Goal: Transaction & Acquisition: Download file/media

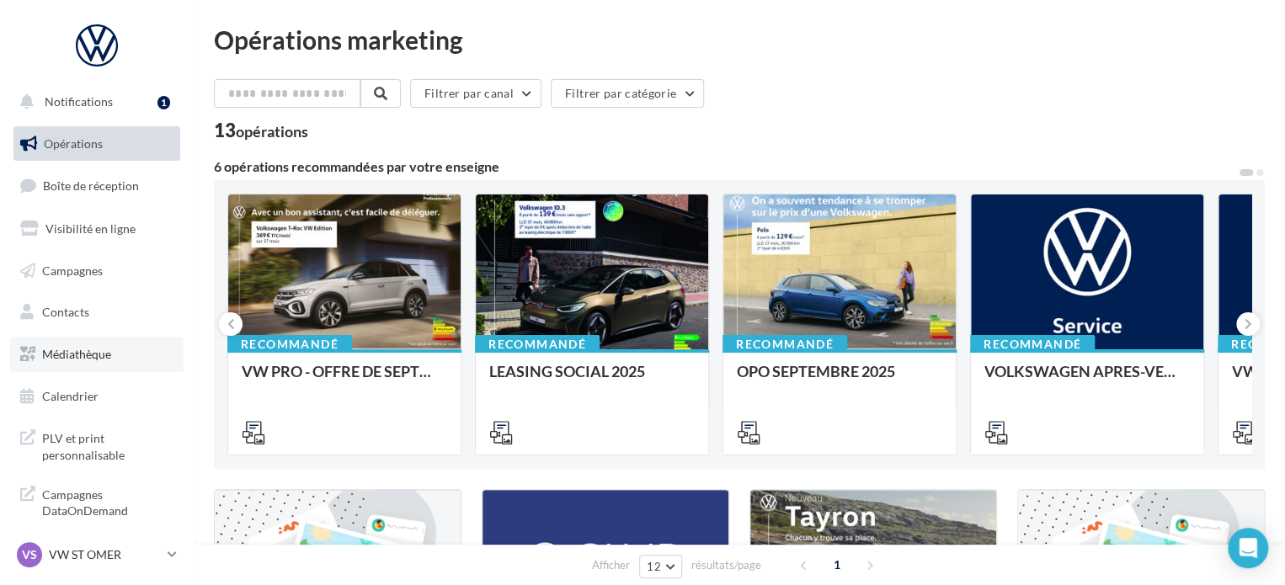
click at [103, 362] on link "Médiathèque" at bounding box center [96, 354] width 173 height 35
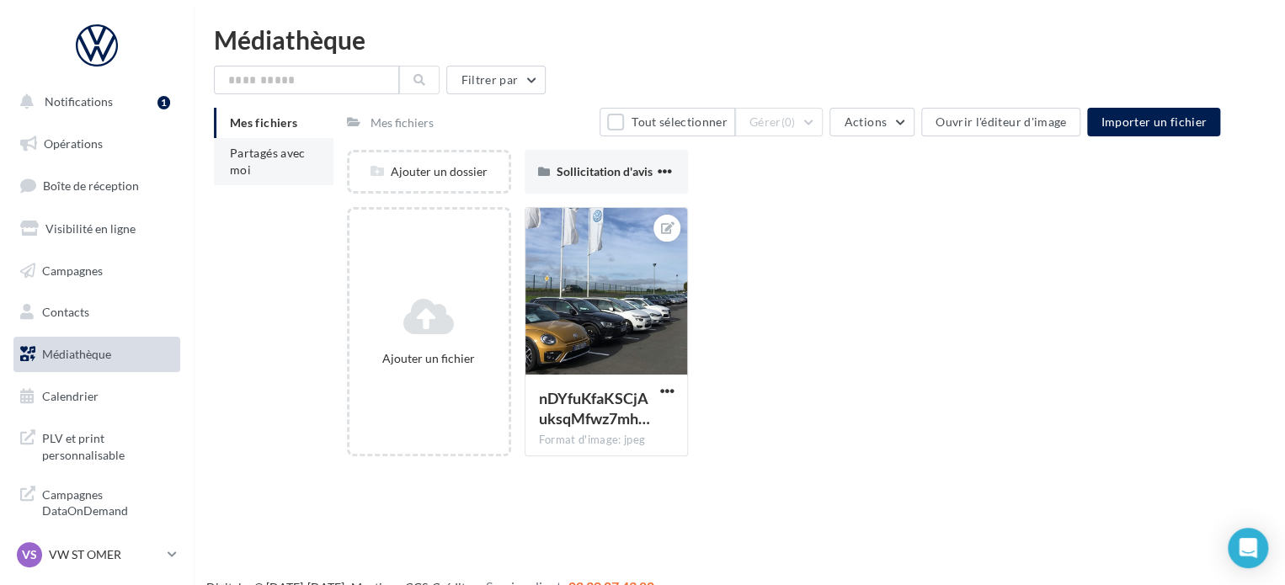
click at [292, 157] on span "Partagés avec moi" at bounding box center [268, 161] width 76 height 31
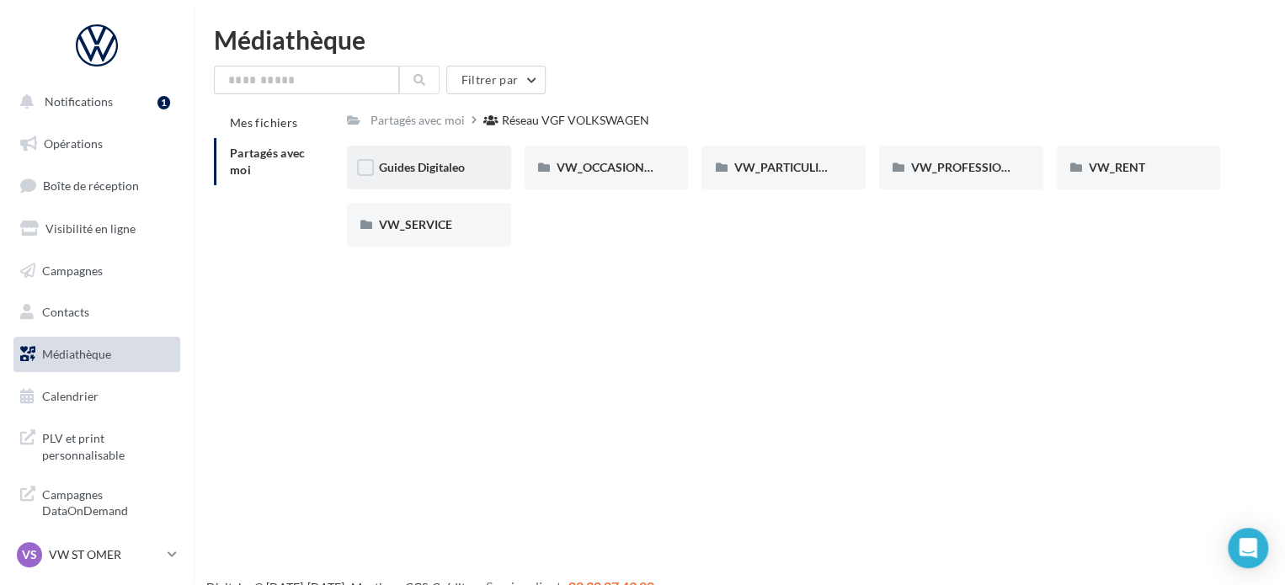
click at [418, 178] on div "Guides Digitaleo" at bounding box center [429, 168] width 164 height 44
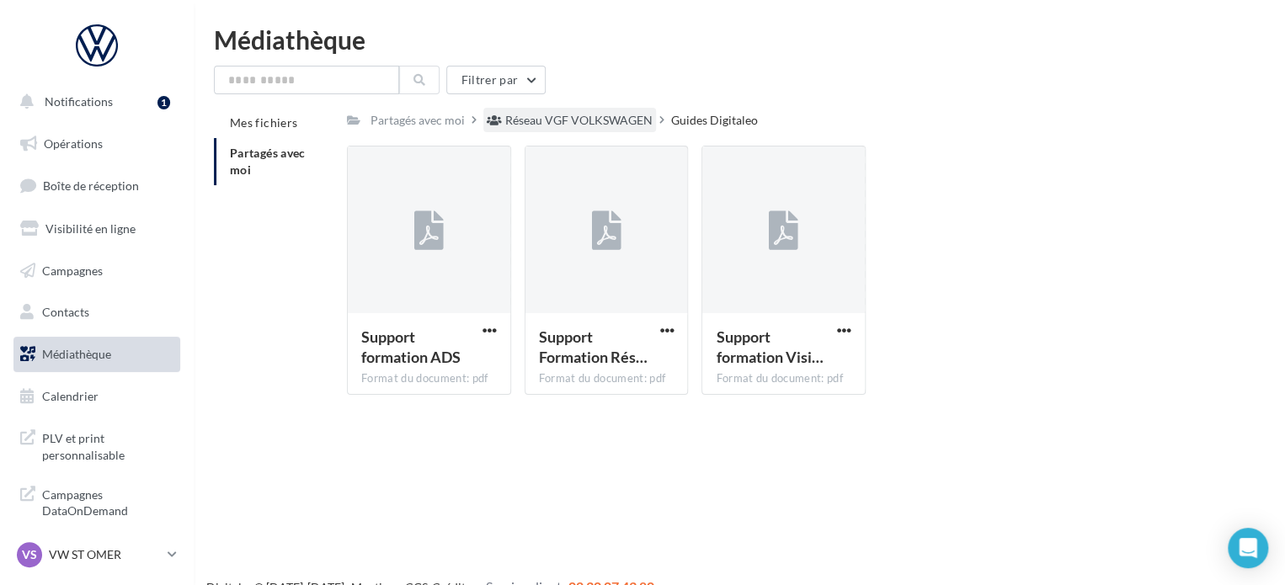
click at [633, 118] on div "Réseau VGF VOLKSWAGEN" at bounding box center [578, 120] width 147 height 17
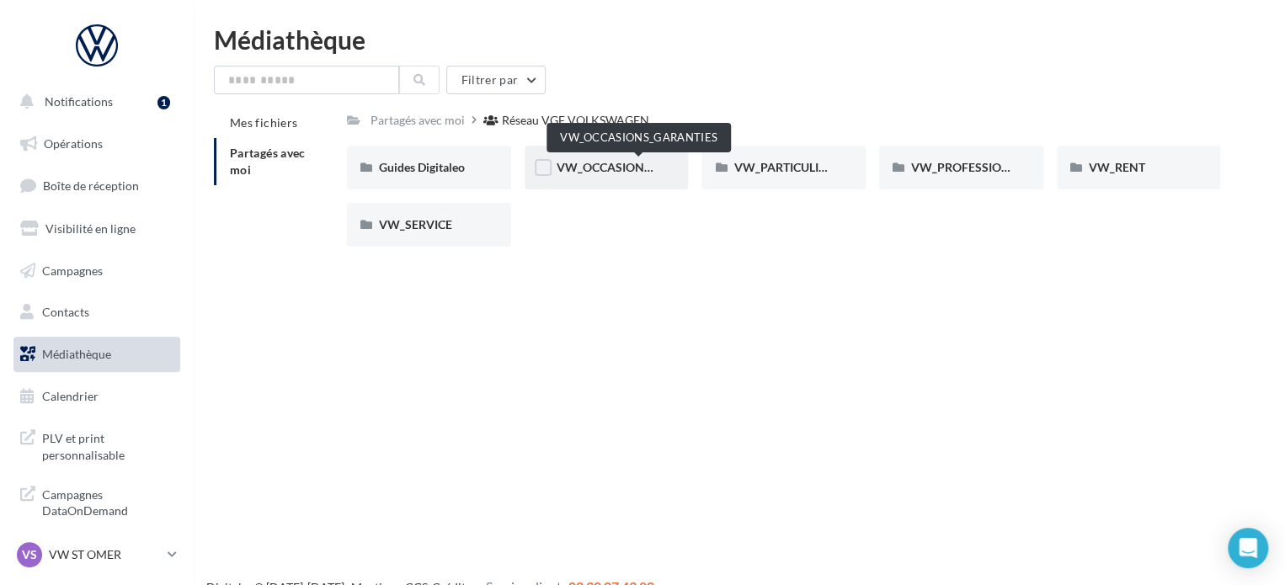
click at [627, 178] on div "VW_OCCASIONS_GARANTIES" at bounding box center [606, 168] width 164 height 44
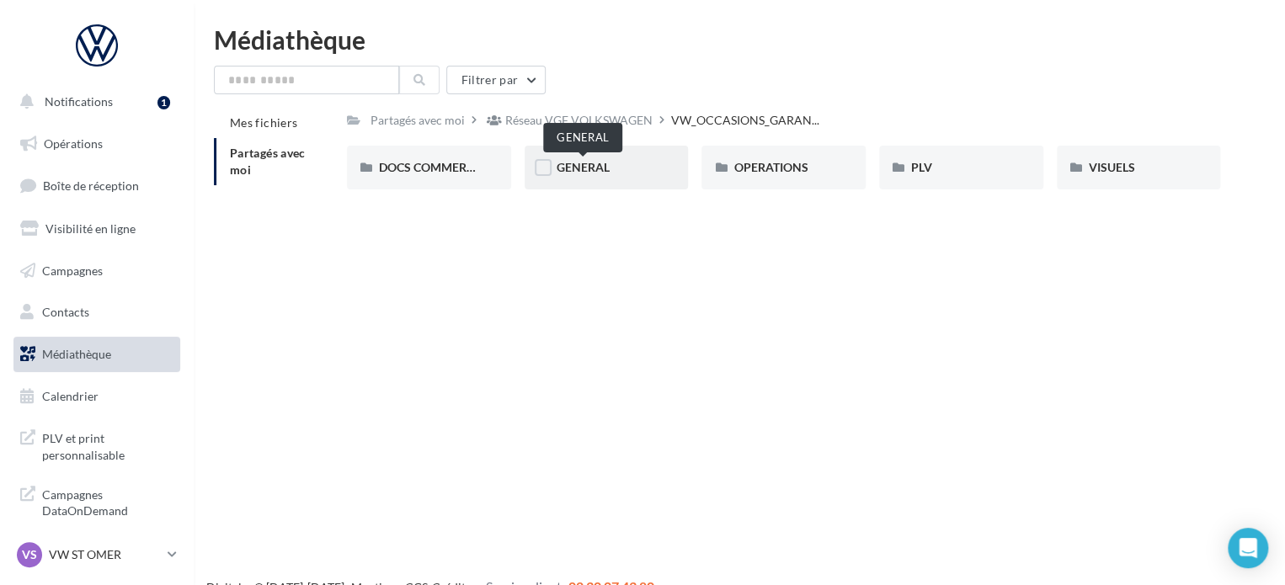
click at [578, 165] on span "GENERAL" at bounding box center [582, 167] width 53 height 14
click at [445, 181] on div "Charte VO" at bounding box center [429, 168] width 164 height 44
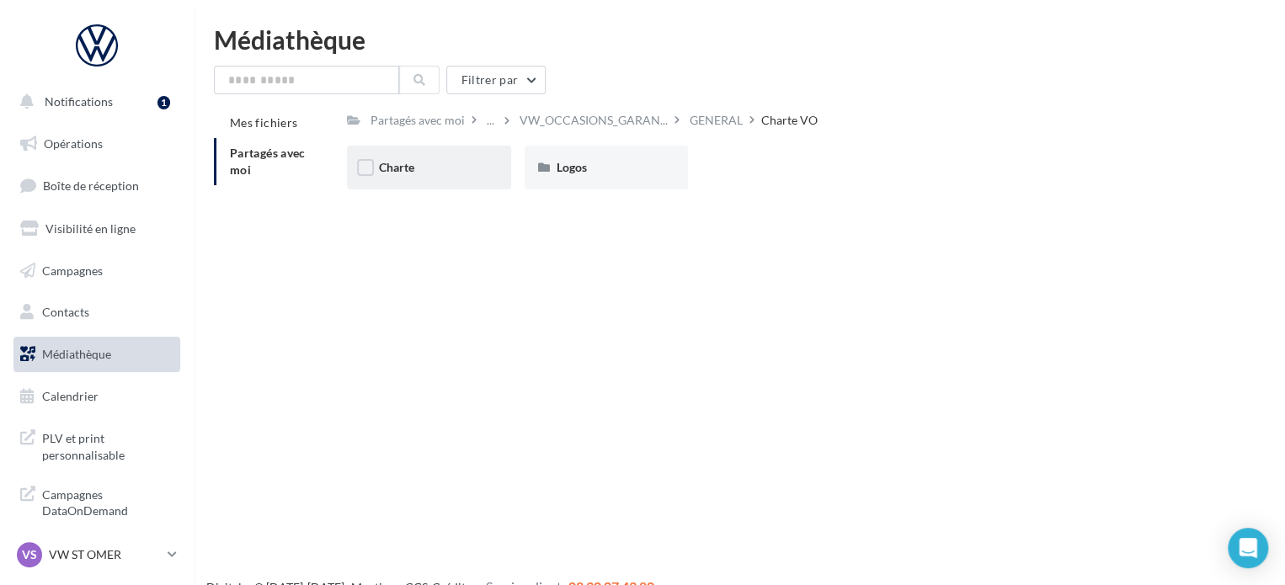
click at [441, 171] on div "Charte" at bounding box center [429, 167] width 100 height 17
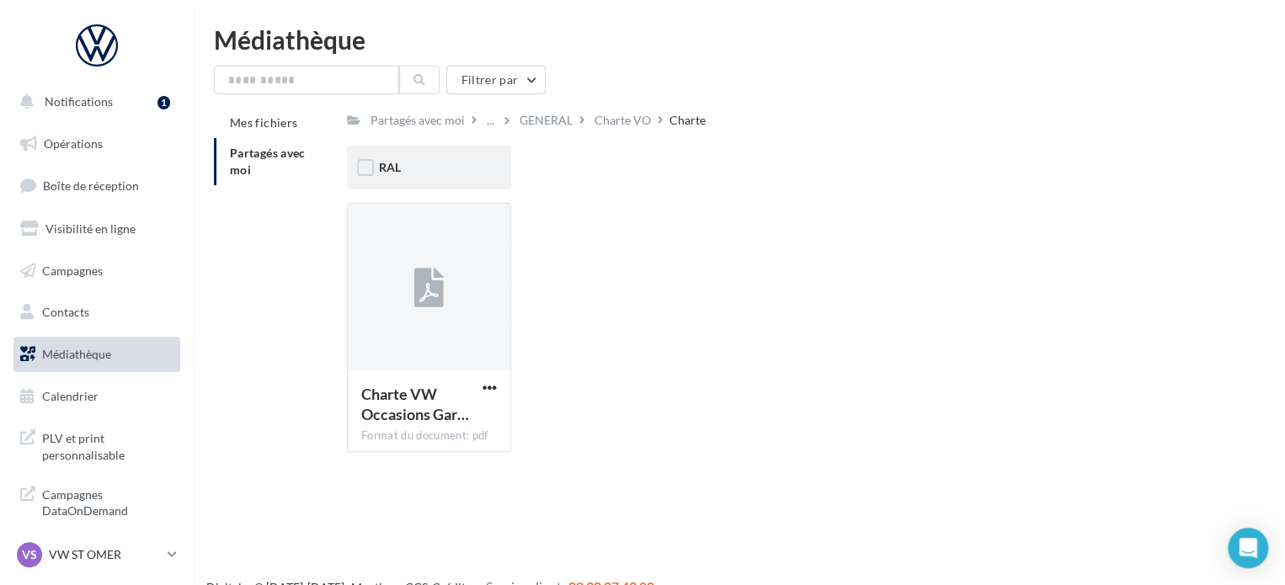
click at [423, 163] on div "RAL" at bounding box center [429, 167] width 100 height 17
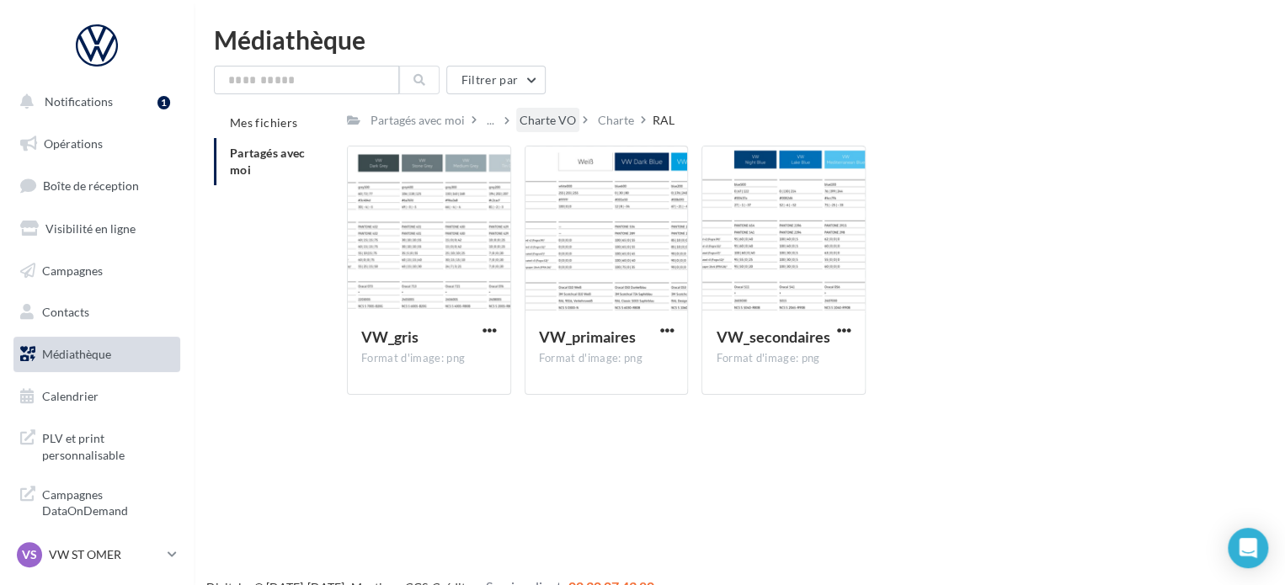
click at [545, 121] on div "Charte VO" at bounding box center [547, 120] width 56 height 17
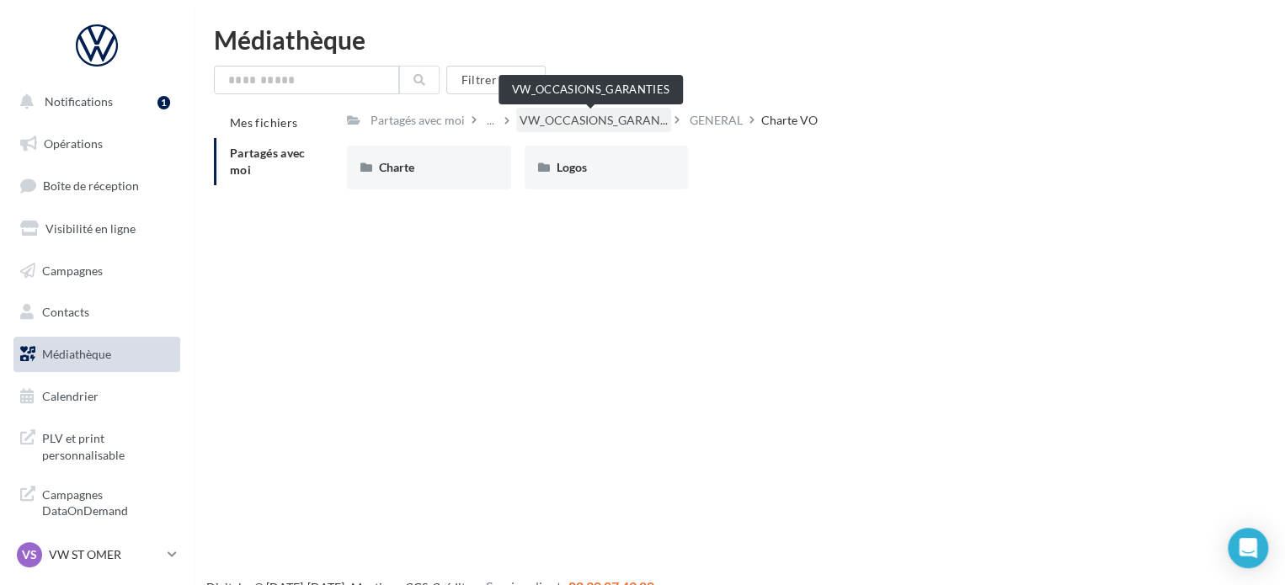
click at [566, 125] on span "VW_OCCASIONS_GARAN..." at bounding box center [593, 120] width 148 height 17
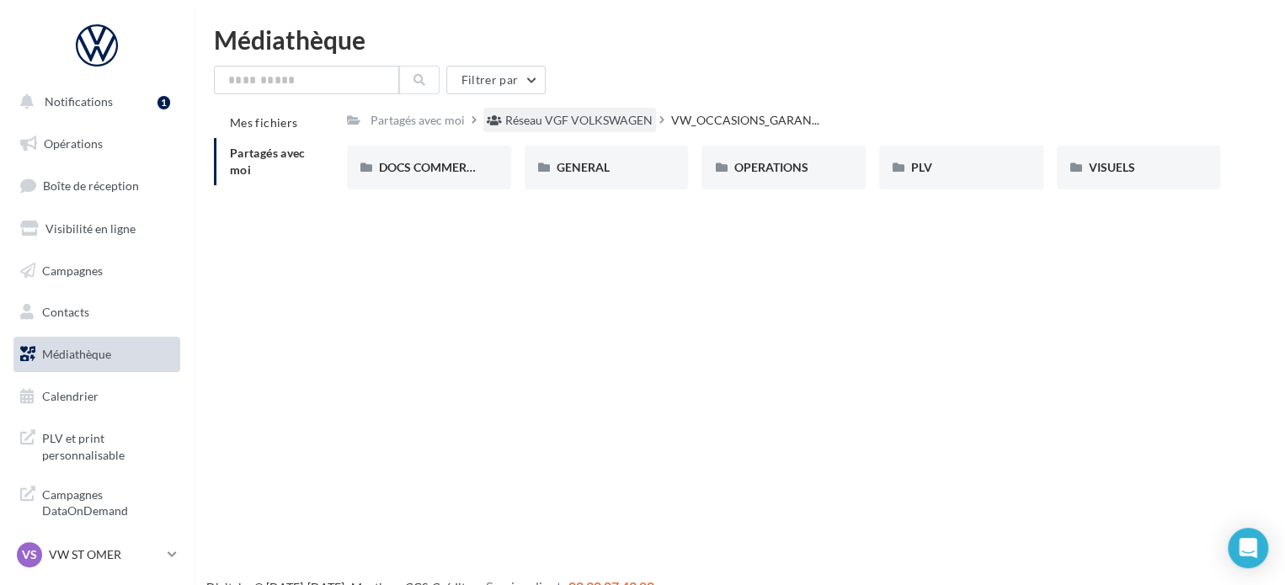
click at [570, 126] on div "Réseau VGF VOLKSWAGEN" at bounding box center [578, 120] width 147 height 17
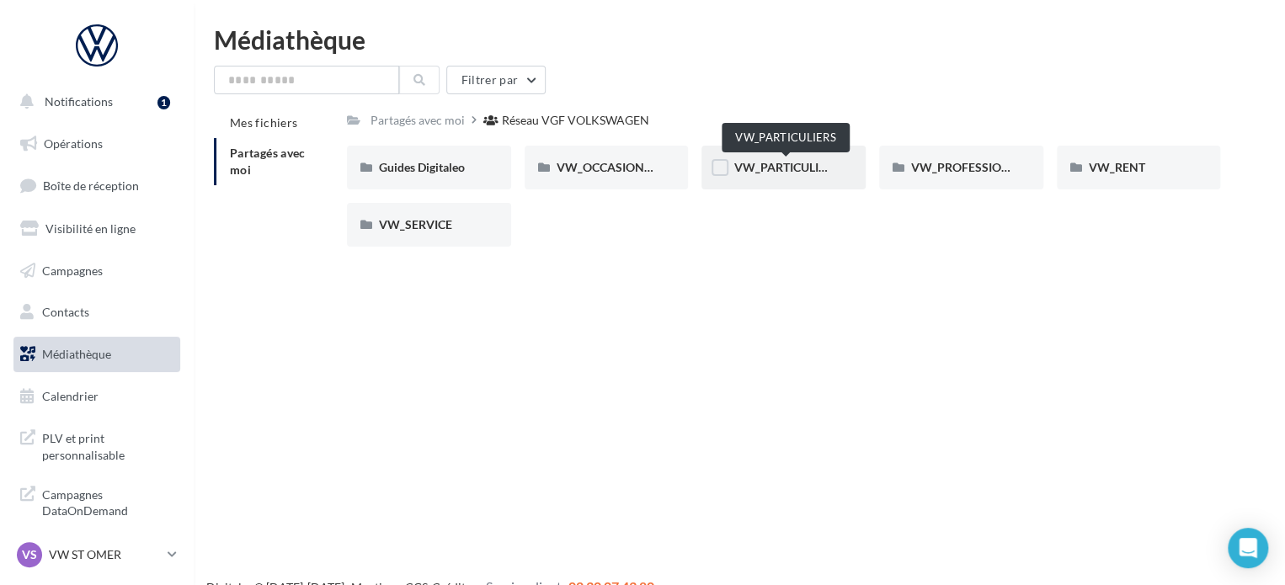
click at [828, 164] on span "VW_PARTICULIERS" at bounding box center [785, 167] width 105 height 14
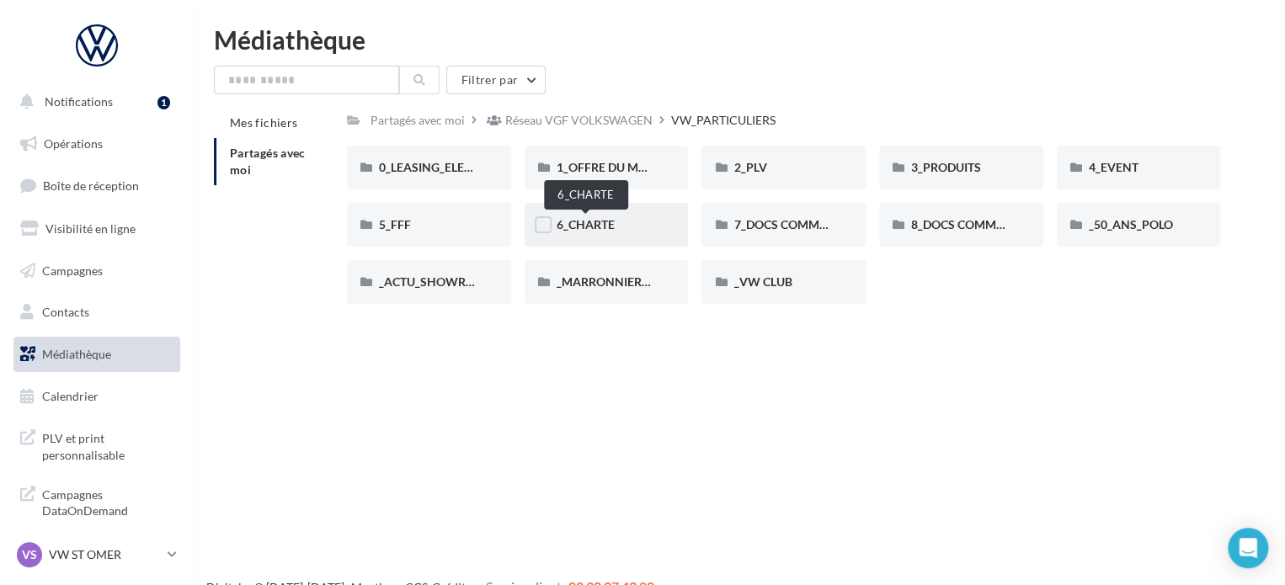
click at [610, 222] on span "6_CHARTE" at bounding box center [585, 224] width 58 height 14
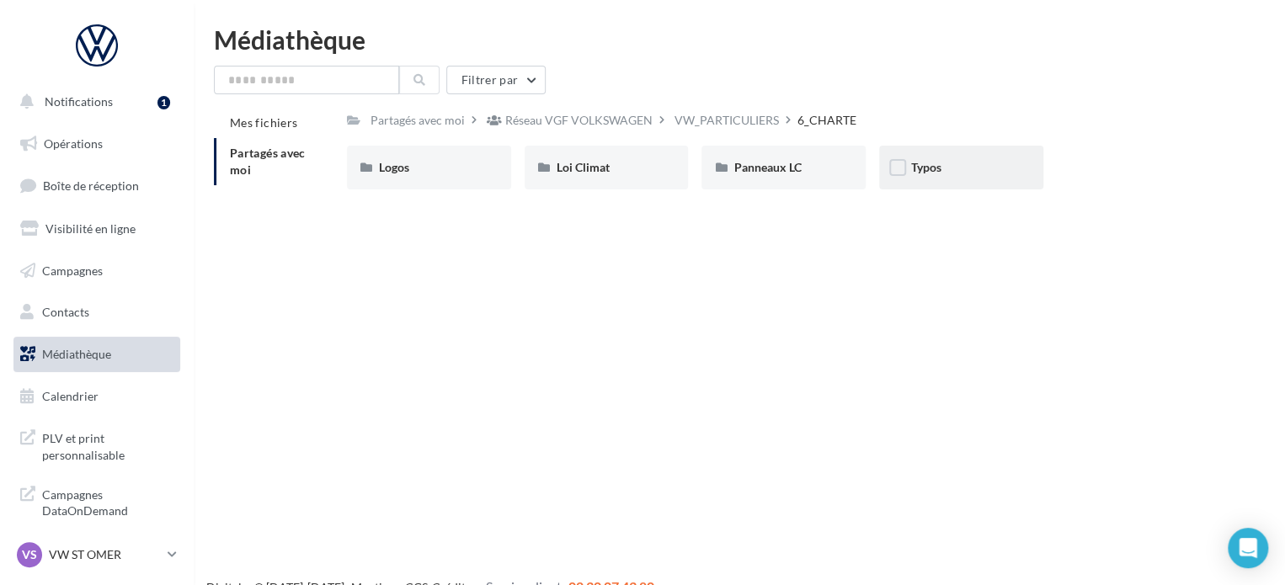
click at [960, 165] on div "Typos" at bounding box center [961, 167] width 100 height 17
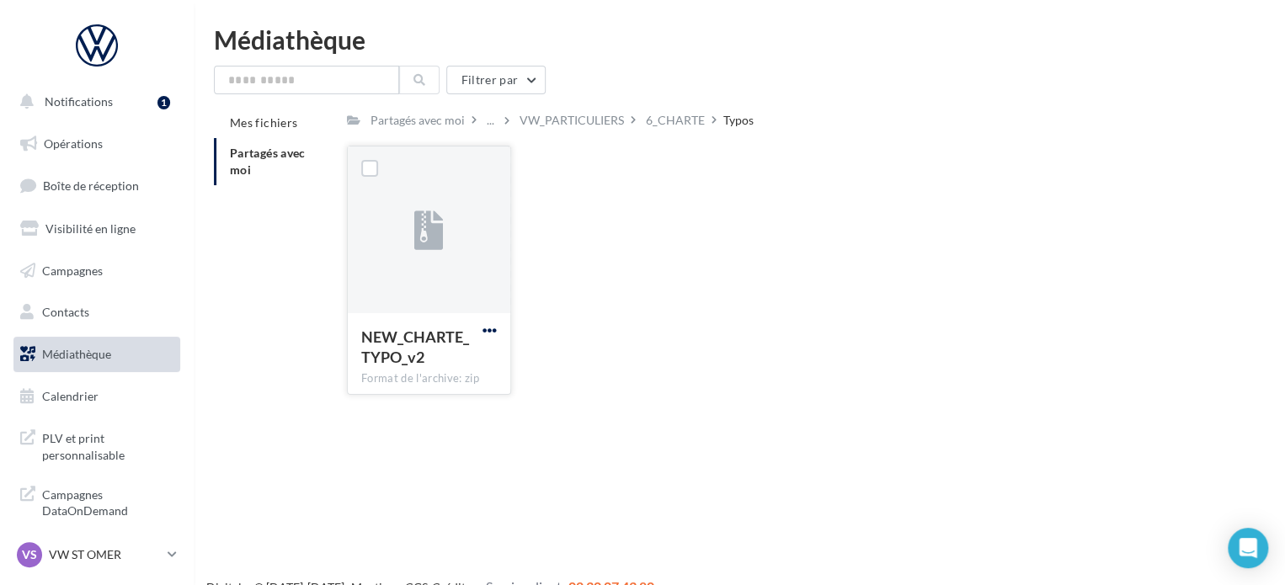
click at [487, 333] on span "button" at bounding box center [489, 330] width 14 height 14
click at [404, 371] on button "Télécharger" at bounding box center [416, 364] width 168 height 44
